Goal: Navigation & Orientation: Find specific page/section

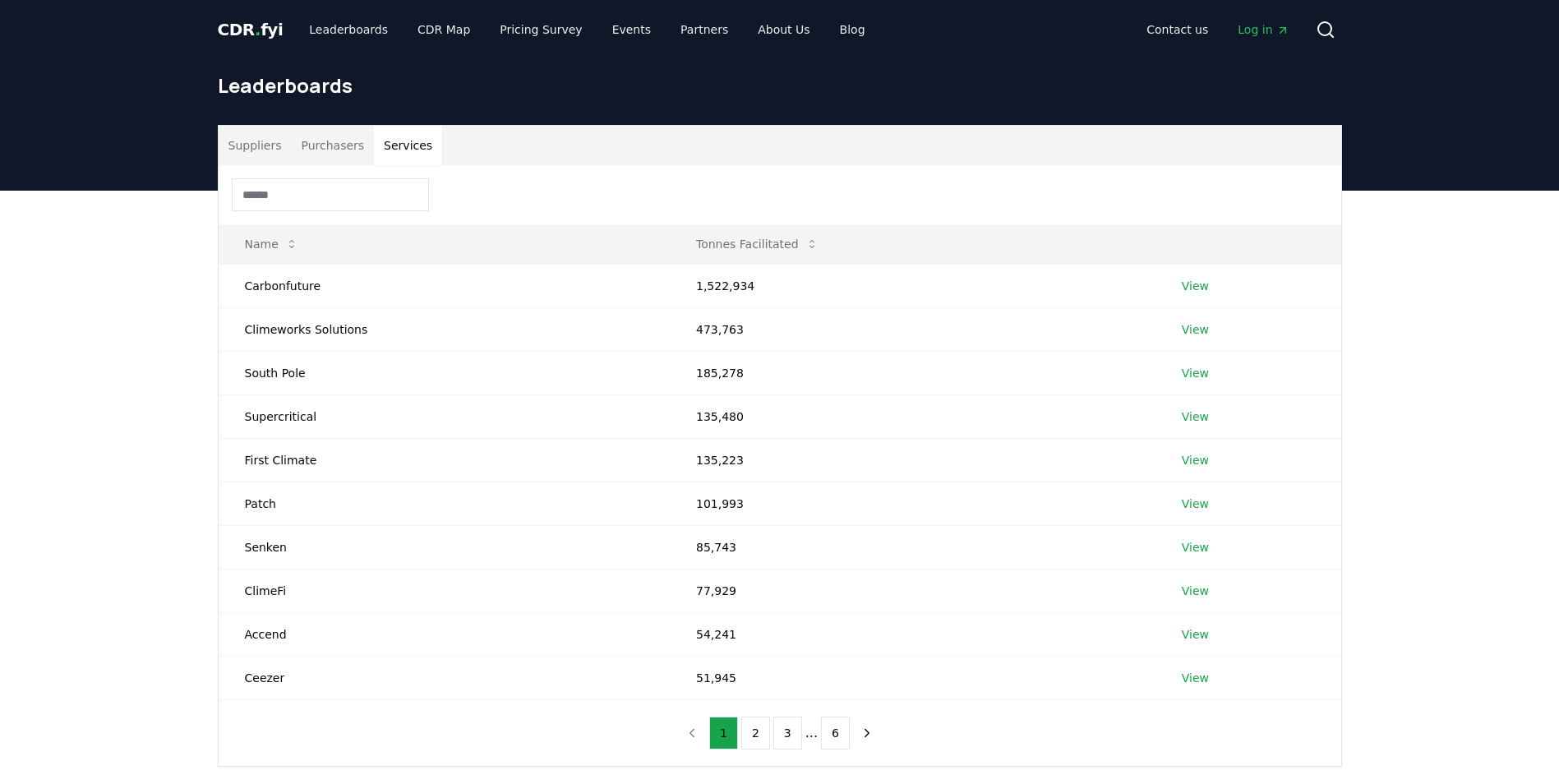
click at [392, 148] on button "Services" at bounding box center [408, 146] width 69 height 39
click at [1269, 29] on span "Log in" at bounding box center [1263, 30] width 51 height 17
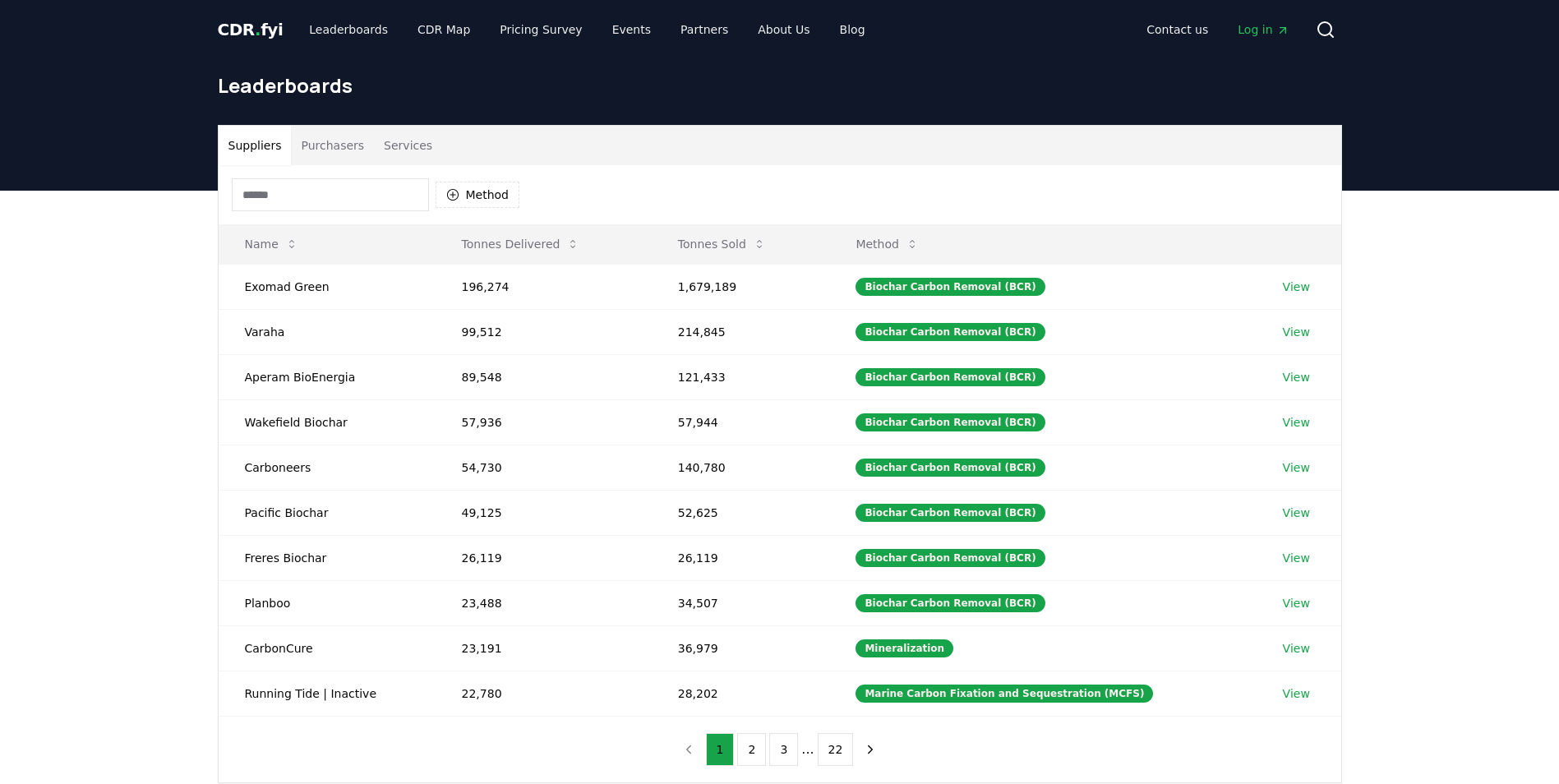
click at [397, 142] on button "Services" at bounding box center [408, 146] width 69 height 39
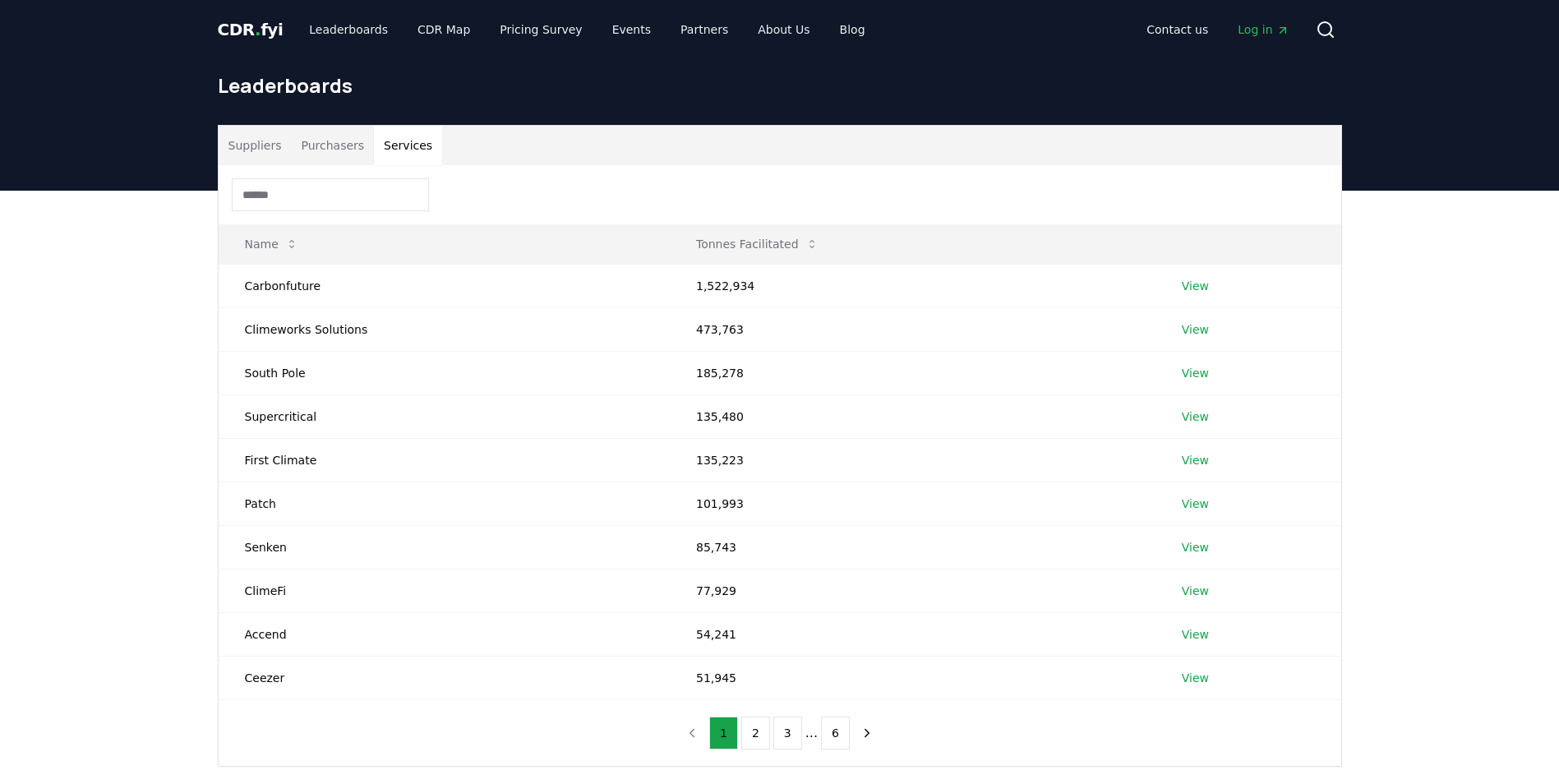
drag, startPoint x: 412, startPoint y: 147, endPoint x: 178, endPoint y: 425, distance: 363.4
click at [176, 425] on div "Suppliers Purchasers Services Name Tonnes Facilitated Carbonfuture 1,522,934 Vi…" at bounding box center [780, 512] width 1559 height 642
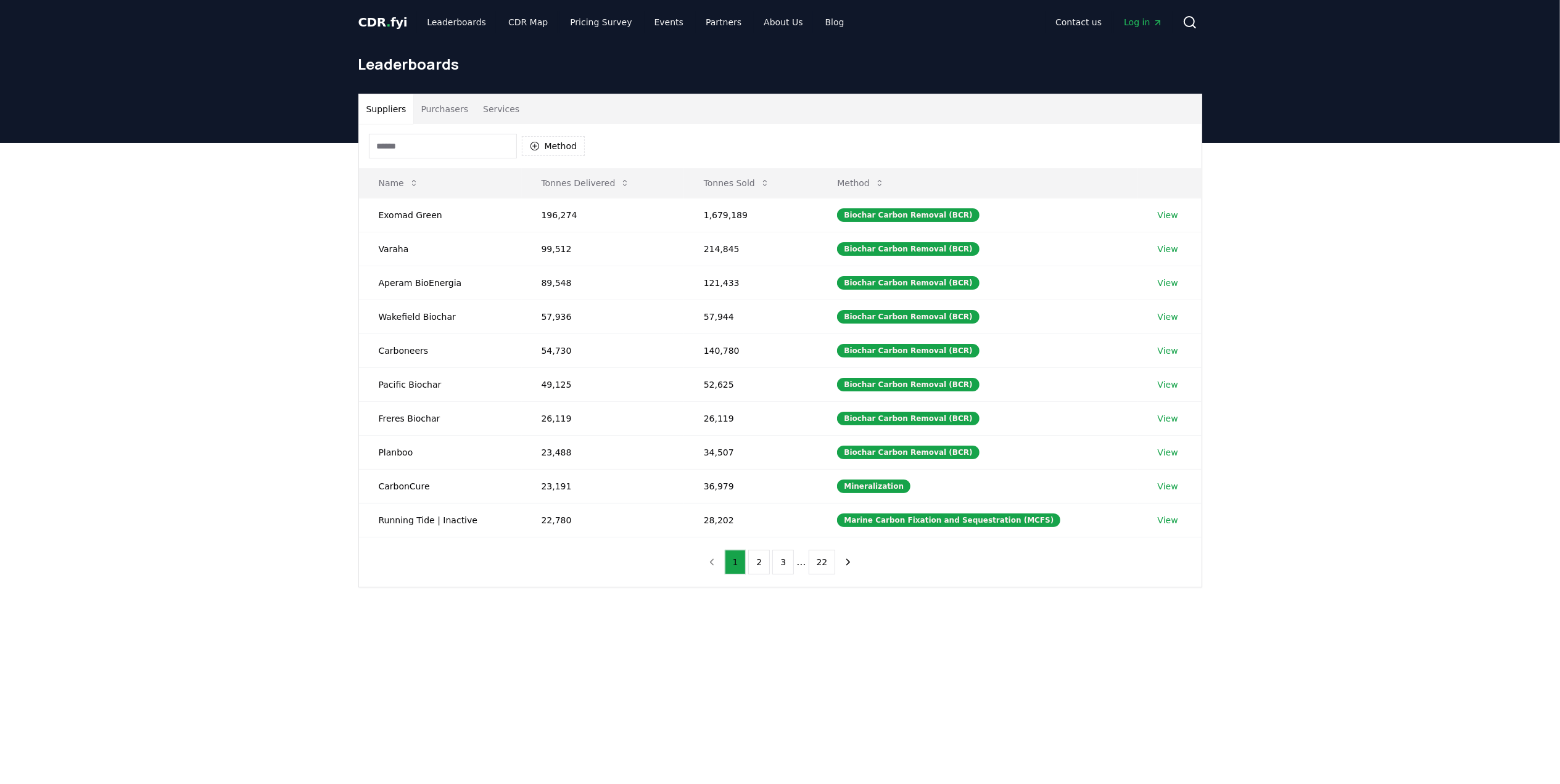
click at [1148, 25] on span "Log in" at bounding box center [1143, 23] width 38 height 13
click at [488, 105] on button "Services" at bounding box center [501, 109] width 51 height 30
